Goal: Check status: Check status

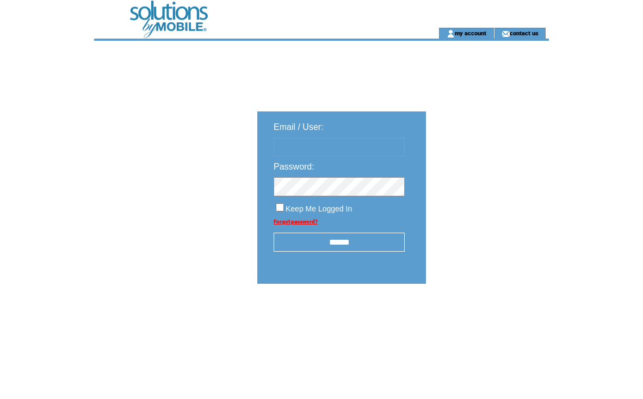
type input "**********"
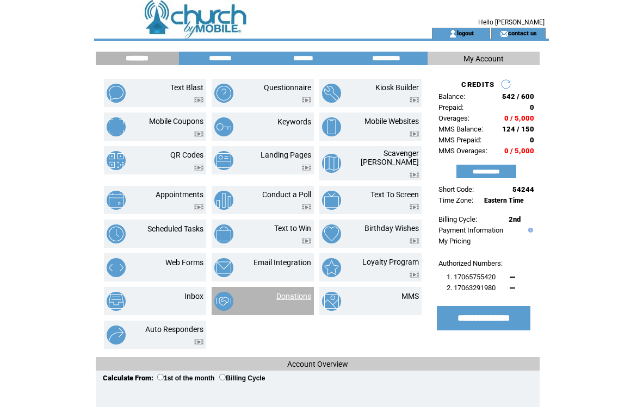
click at [293, 292] on link "Donations" at bounding box center [293, 296] width 35 height 9
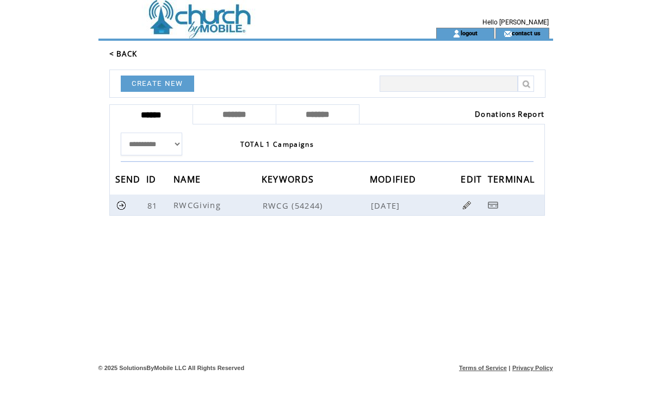
click at [502, 111] on link "Donations Report" at bounding box center [510, 114] width 70 height 10
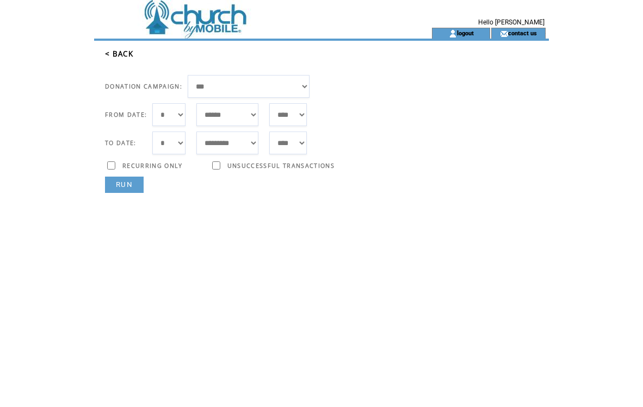
select select "**"
select select "*"
click at [137, 186] on link "RUN" at bounding box center [124, 185] width 39 height 16
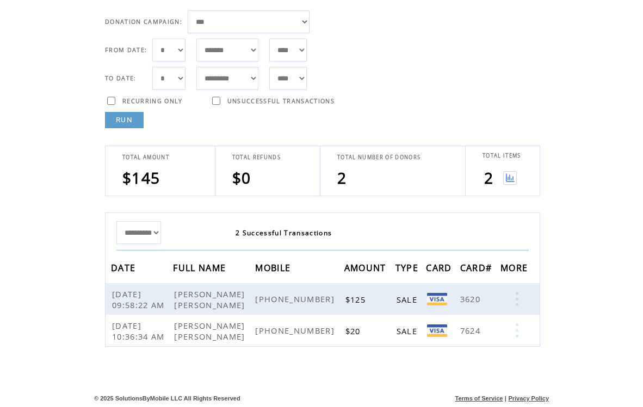
scroll to position [65, 0]
click at [511, 176] on img at bounding box center [510, 178] width 14 height 14
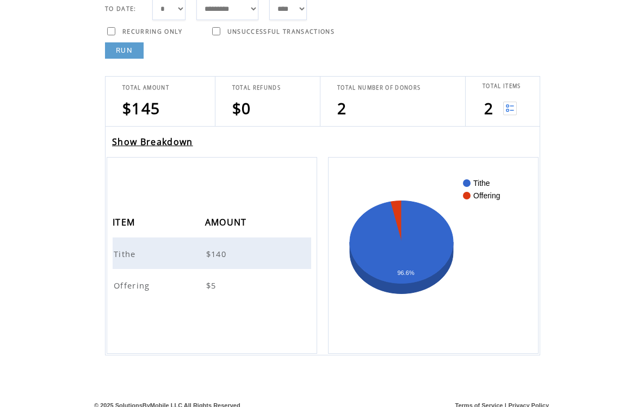
scroll to position [137, 0]
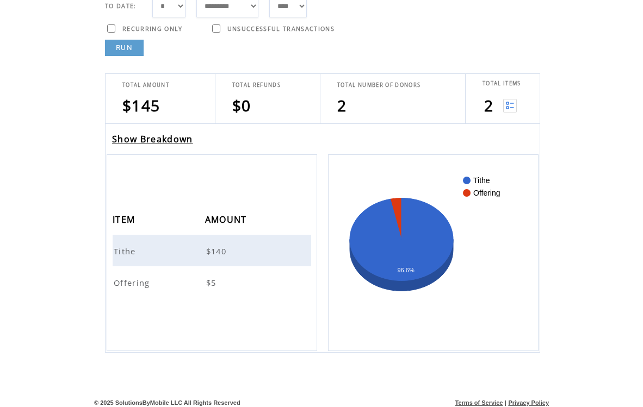
click at [143, 252] on td "Tithe" at bounding box center [159, 251] width 92 height 32
click at [129, 251] on span "Tithe" at bounding box center [126, 251] width 25 height 11
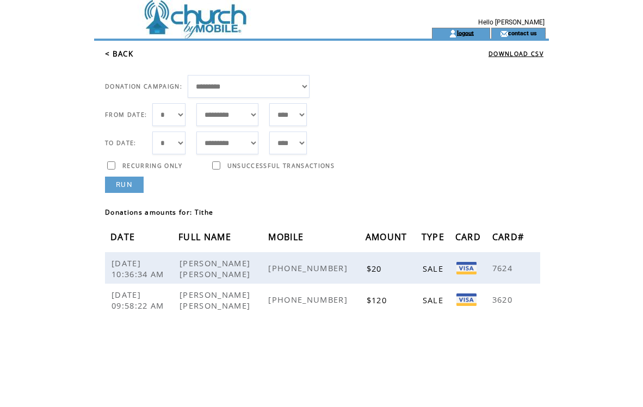
click at [466, 34] on link "logout" at bounding box center [465, 32] width 17 height 7
